Goal: Task Accomplishment & Management: Use online tool/utility

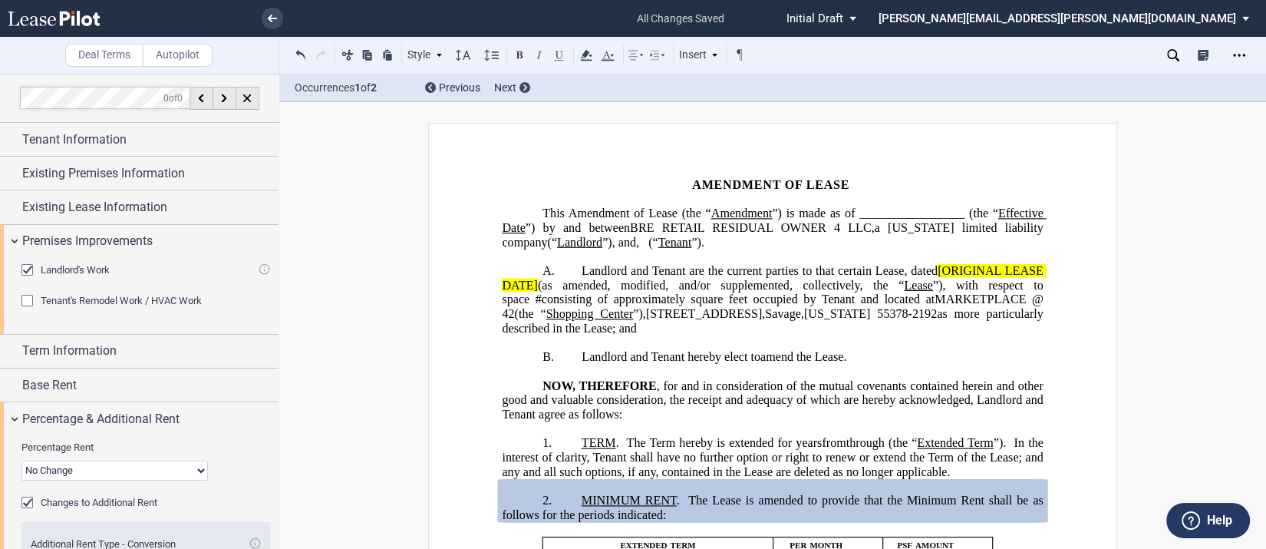
scroll to position [91, 0]
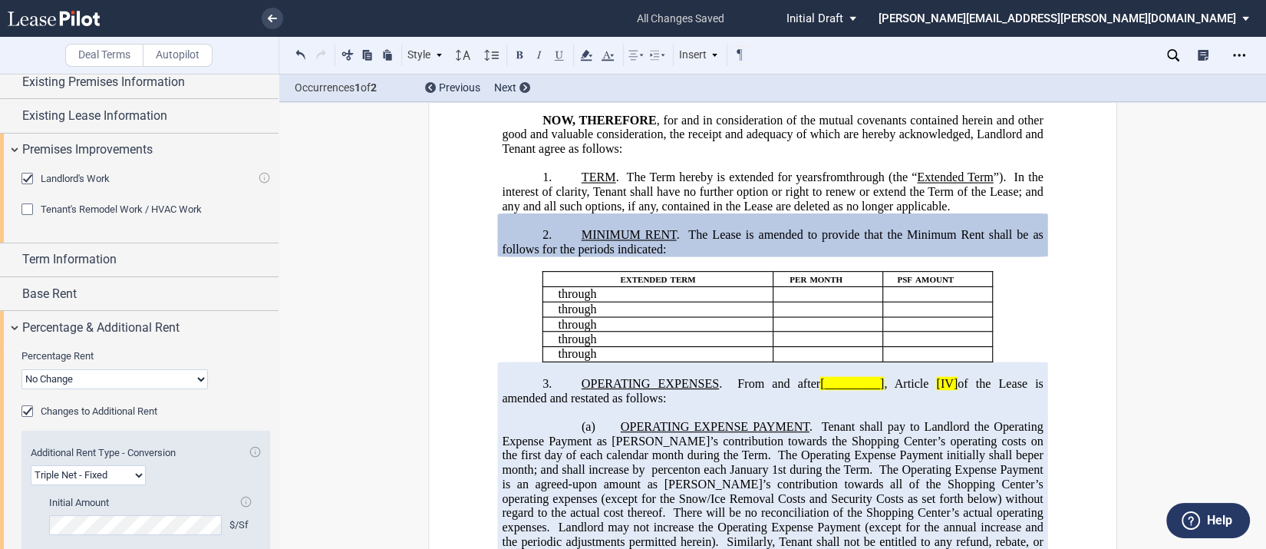
drag, startPoint x: 0, startPoint y: 0, endPoint x: 355, endPoint y: 134, distance: 379.8
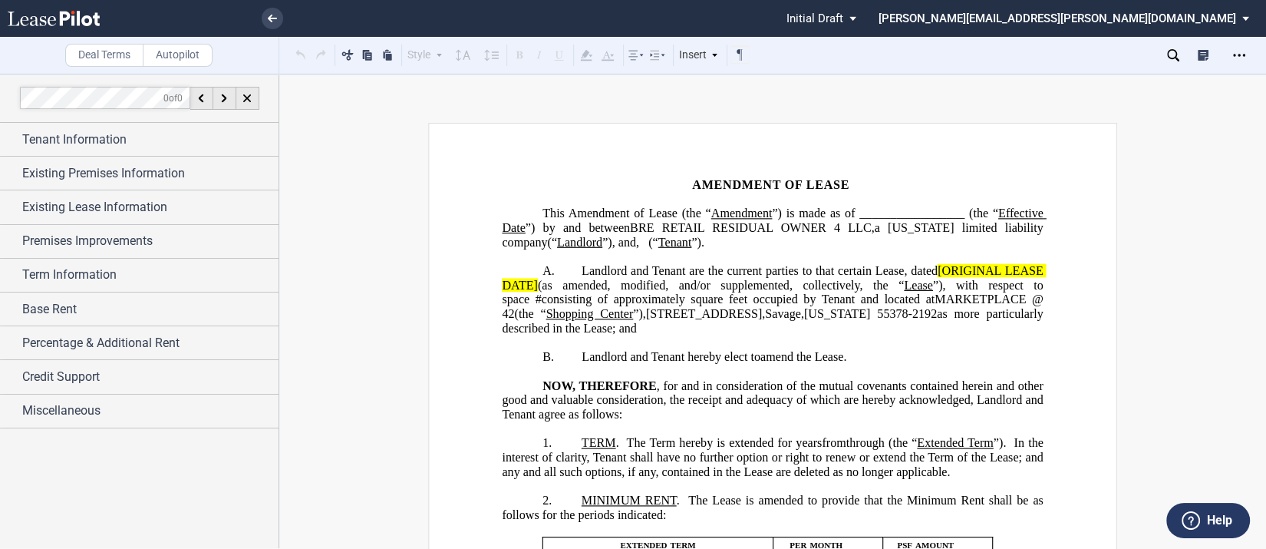
drag, startPoint x: 1233, startPoint y: 57, endPoint x: 742, endPoint y: 176, distance: 505.4
click at [1240, 58] on icon "Open Lease options menu" at bounding box center [1239, 55] width 12 height 12
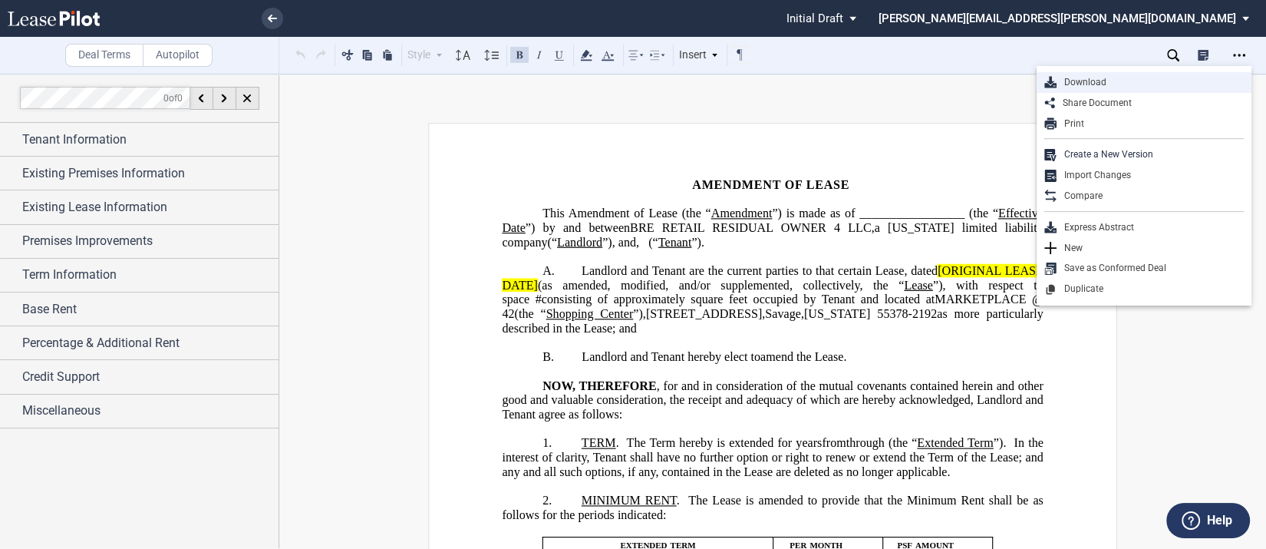
click at [1098, 83] on div "Download" at bounding box center [1149, 82] width 187 height 13
